Goal: Find specific page/section: Find specific page/section

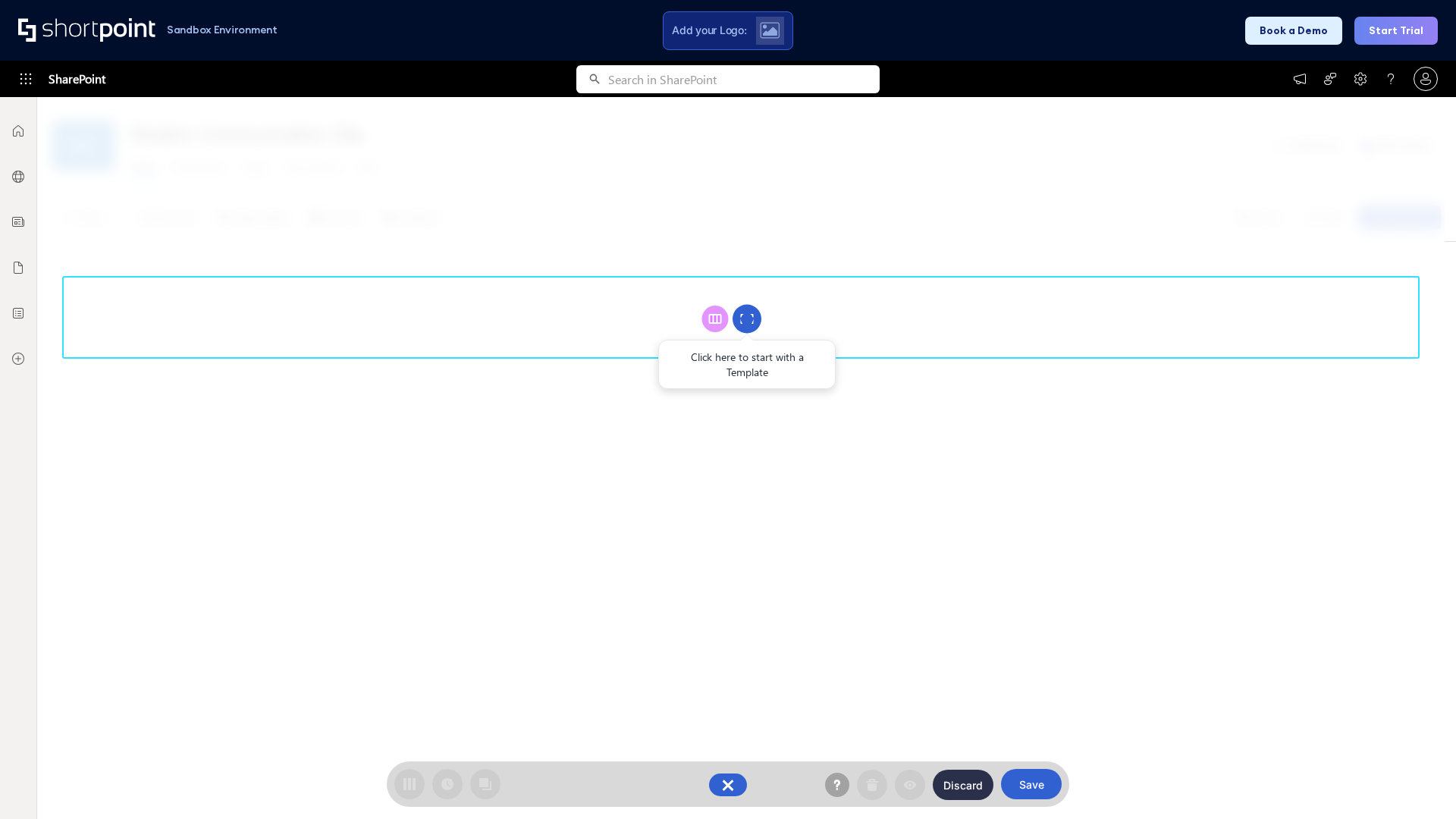
click at [746, 319] on circle at bounding box center [746, 319] width 29 height 29
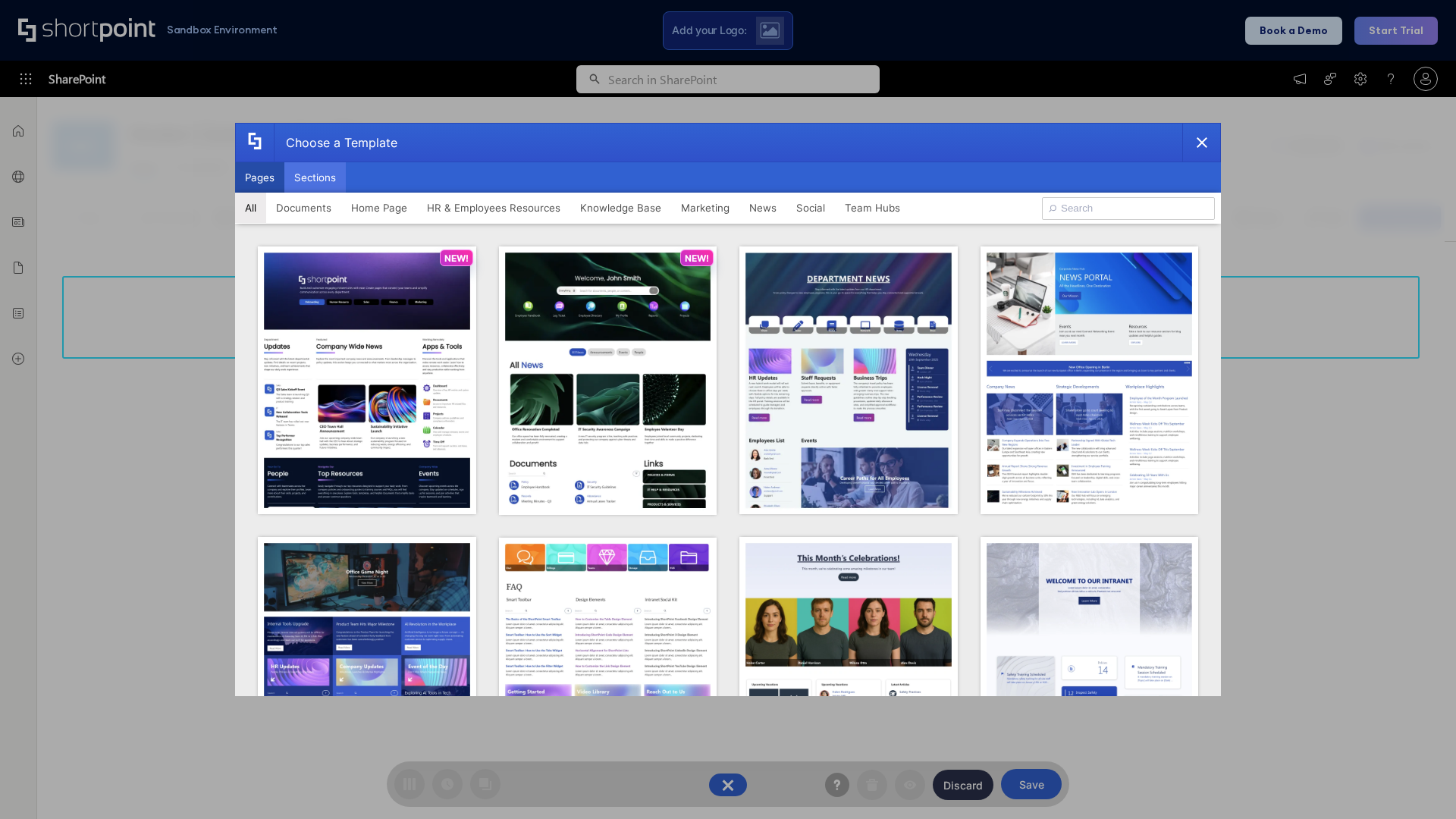
click at [315, 177] on button "Sections" at bounding box center [315, 177] width 62 height 30
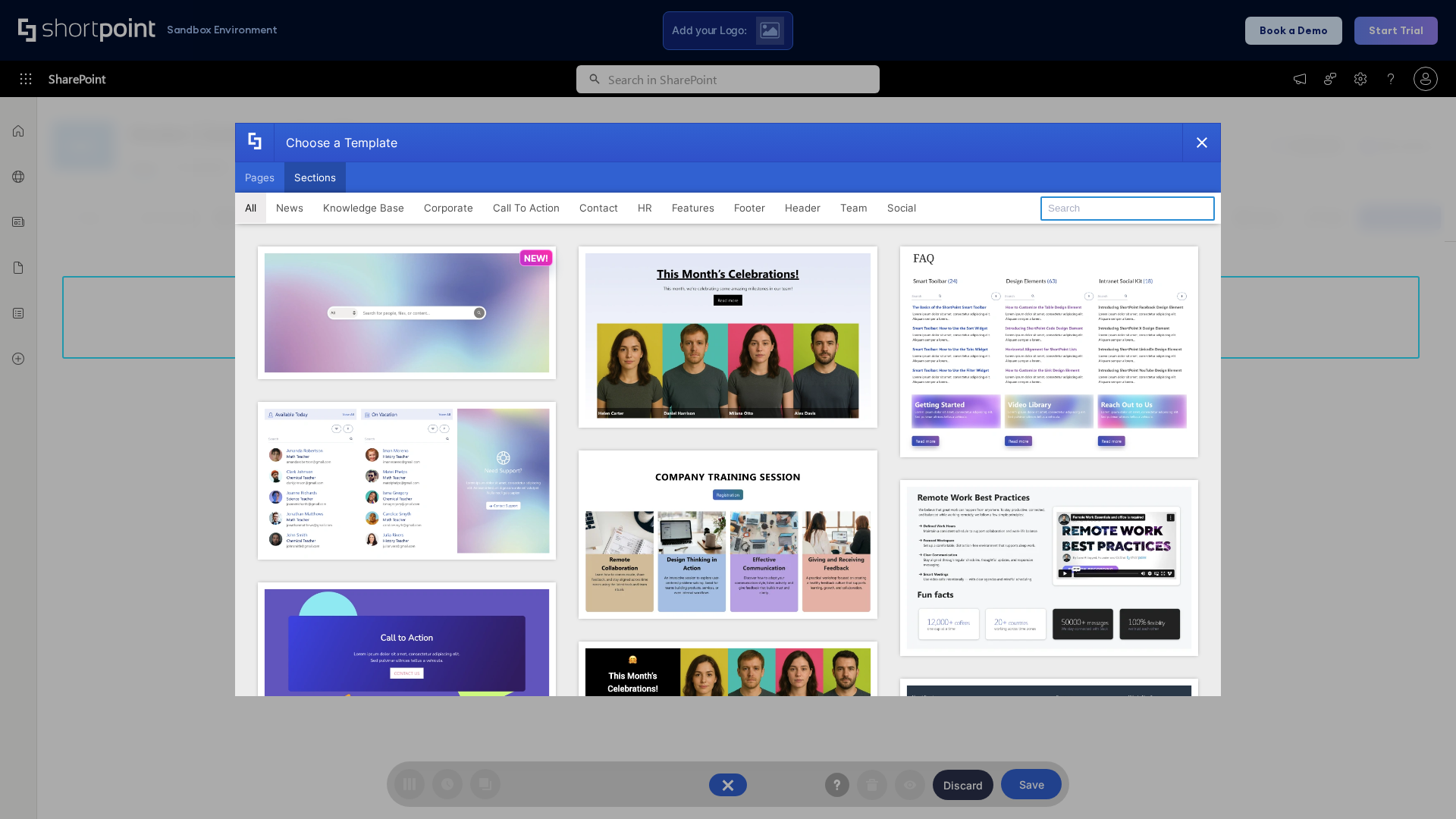
type input "FAQ 3"
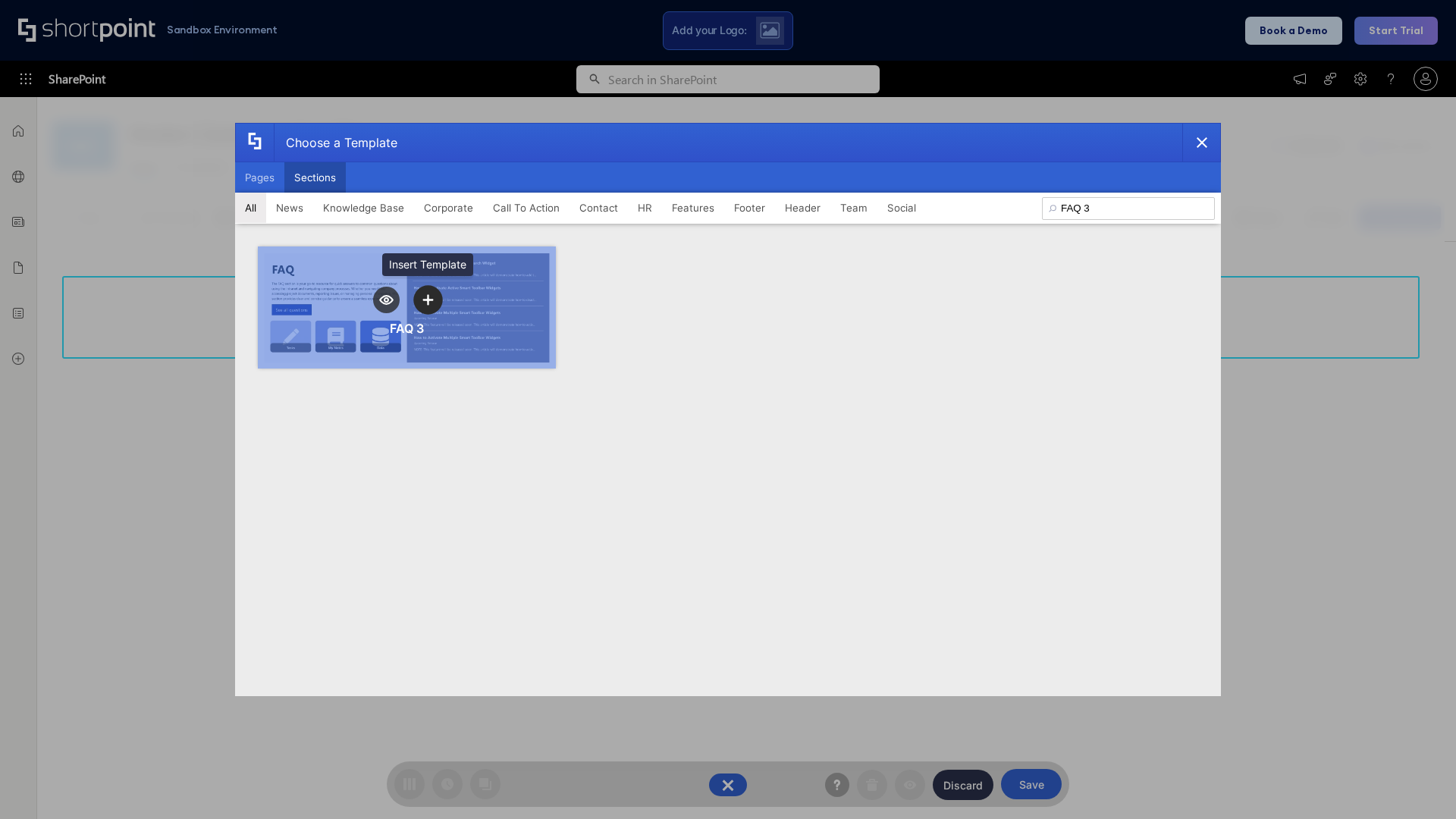
click at [428, 300] on icon "template selector" at bounding box center [427, 299] width 11 height 11
